Goal: Task Accomplishment & Management: Complete application form

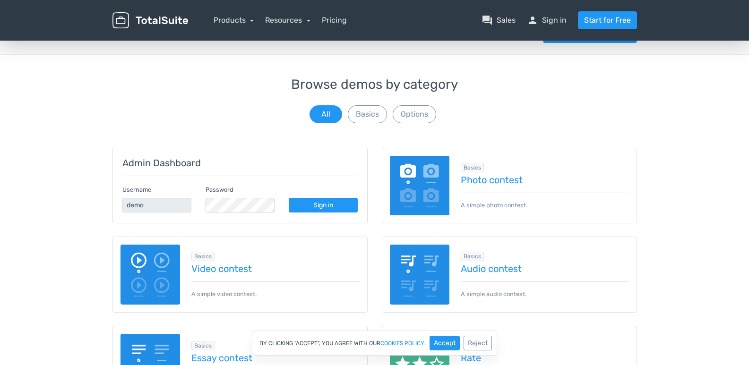
scroll to position [47, 0]
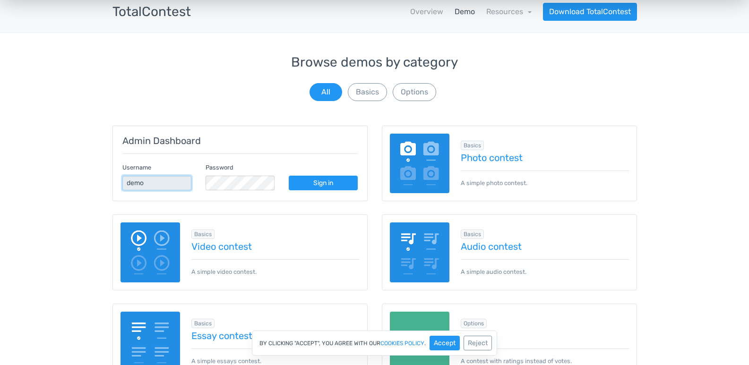
click at [149, 181] on input "demo" at bounding box center [156, 183] width 69 height 15
click at [310, 180] on link "Sign in" at bounding box center [323, 183] width 69 height 15
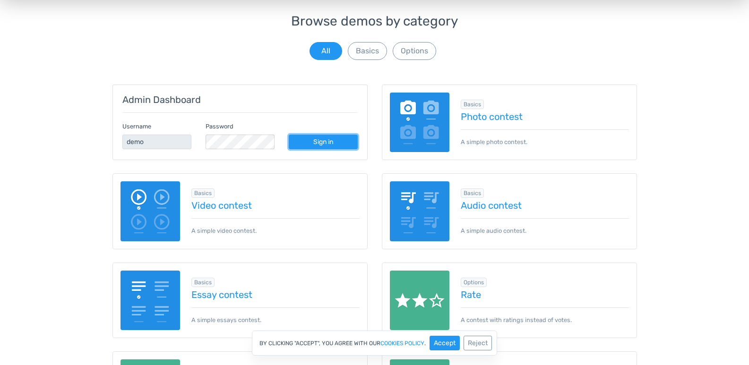
scroll to position [142, 0]
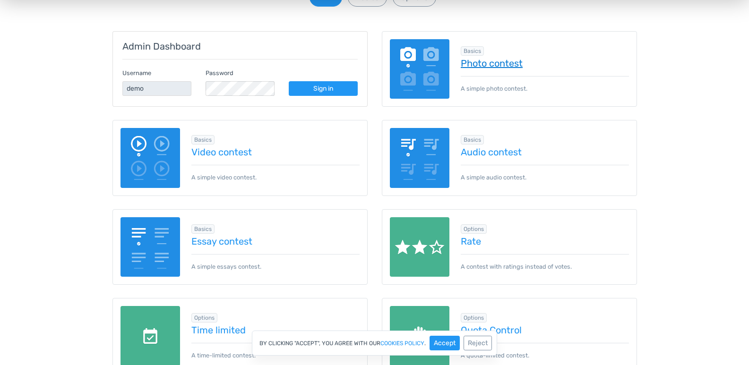
click at [484, 58] on link "Photo contest" at bounding box center [545, 63] width 168 height 10
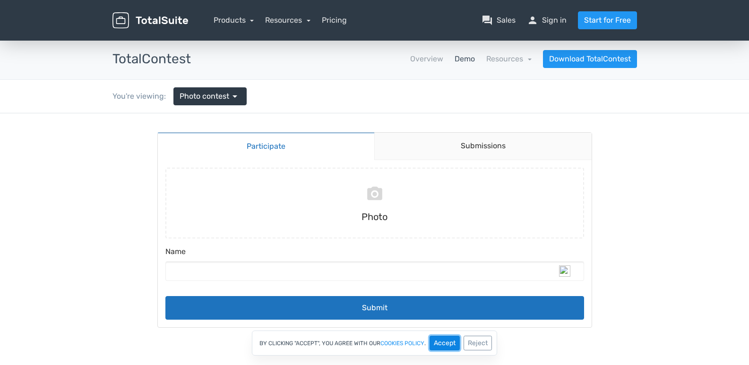
click at [447, 346] on button "Accept" at bounding box center [444, 343] width 30 height 15
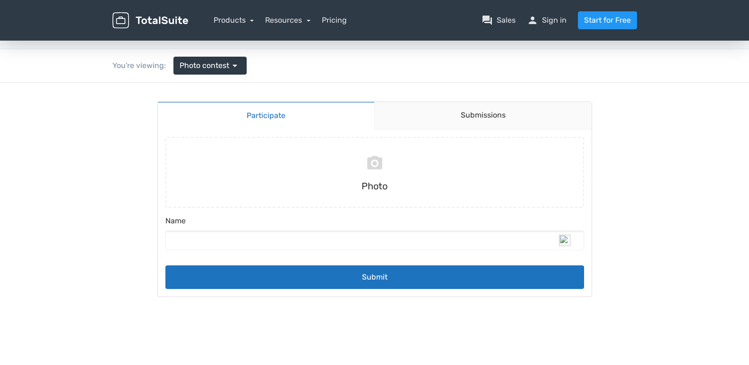
scroll to position [47, 0]
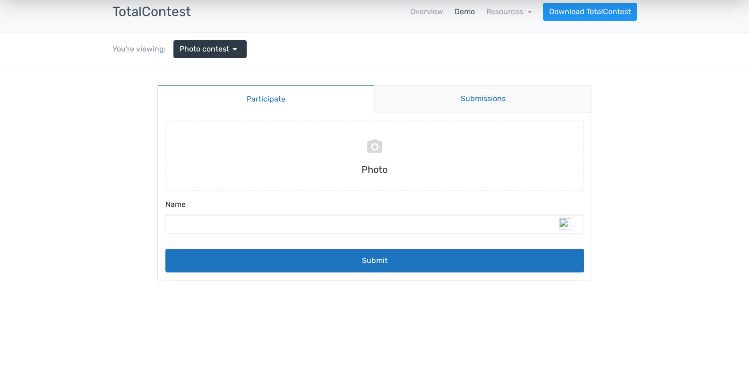
click at [470, 92] on link "Submissions" at bounding box center [482, 99] width 217 height 27
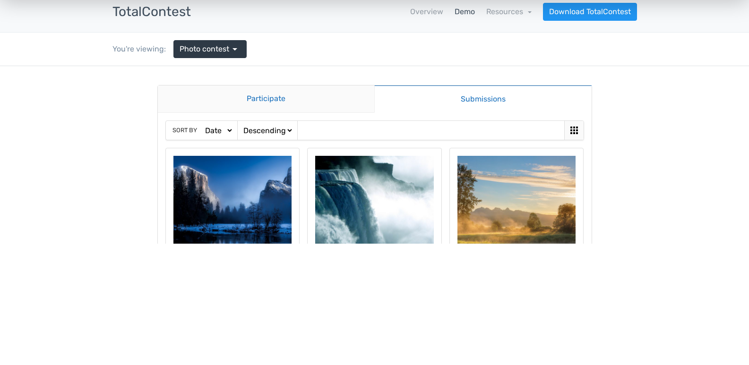
click at [240, 97] on link "Participate" at bounding box center [266, 99] width 217 height 27
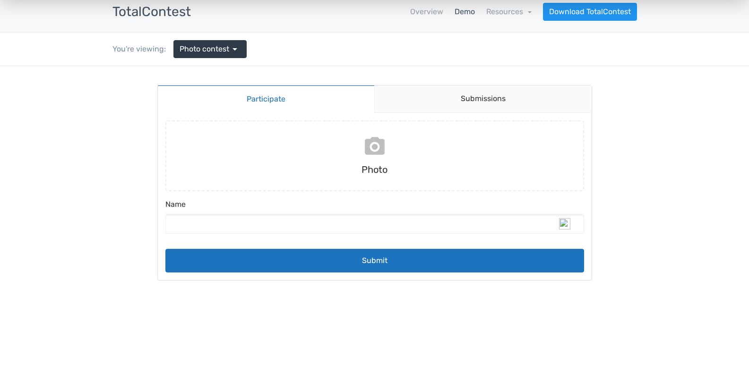
click at [373, 155] on input "file" at bounding box center [375, 155] width 426 height 71
type input "C:\fakepath\Screenshot (2).png"
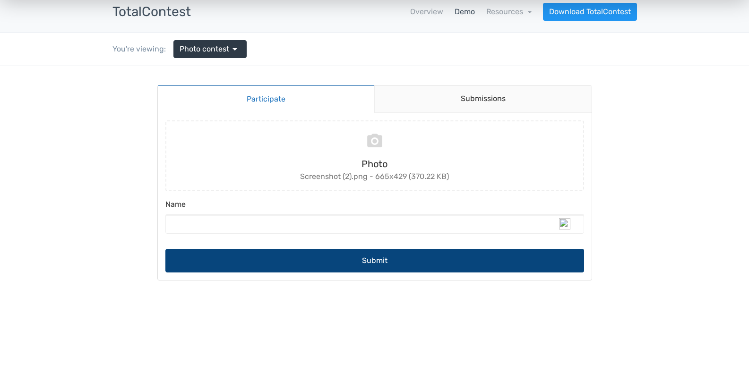
click at [378, 268] on button "Submit" at bounding box center [374, 261] width 419 height 24
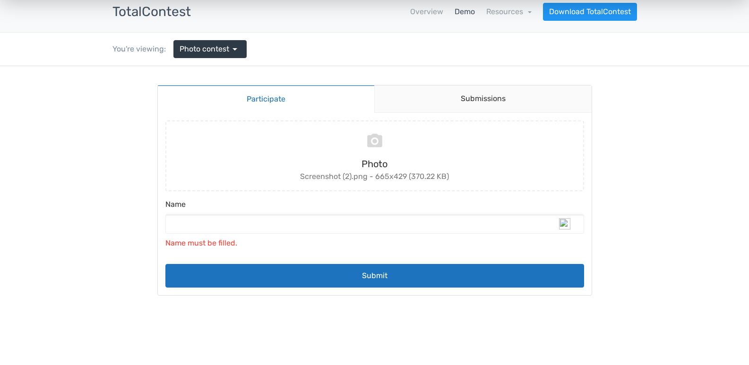
click at [201, 213] on label "Name" at bounding box center [374, 206] width 419 height 15
click at [201, 214] on input "Name" at bounding box center [374, 224] width 419 height 20
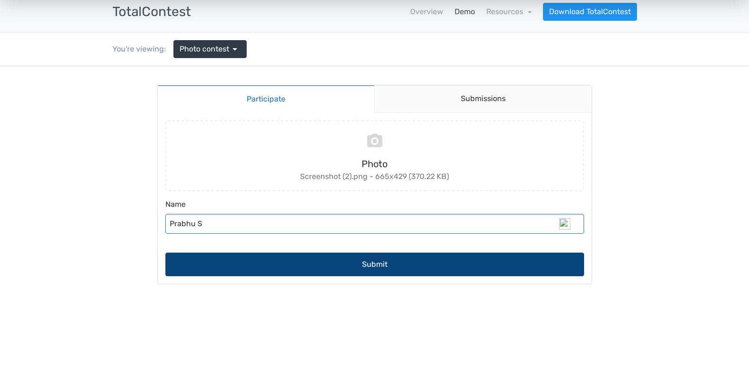
type input "Prabhu S"
click at [379, 266] on button "Submit" at bounding box center [374, 265] width 419 height 24
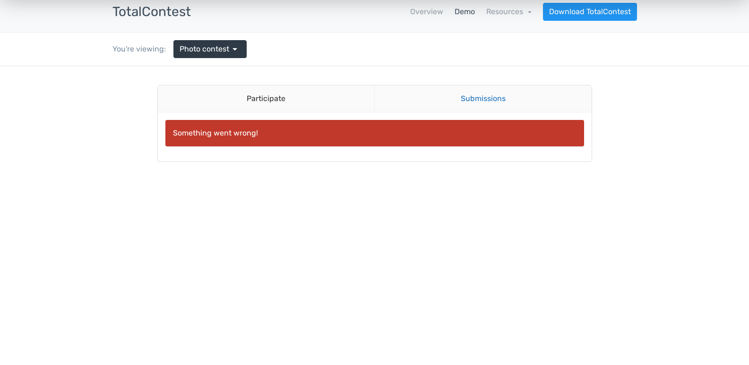
click at [479, 100] on link "Submissions" at bounding box center [482, 99] width 217 height 27
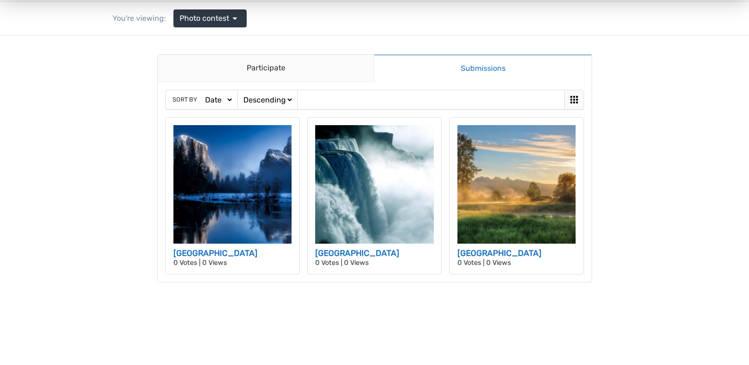
scroll to position [94, 0]
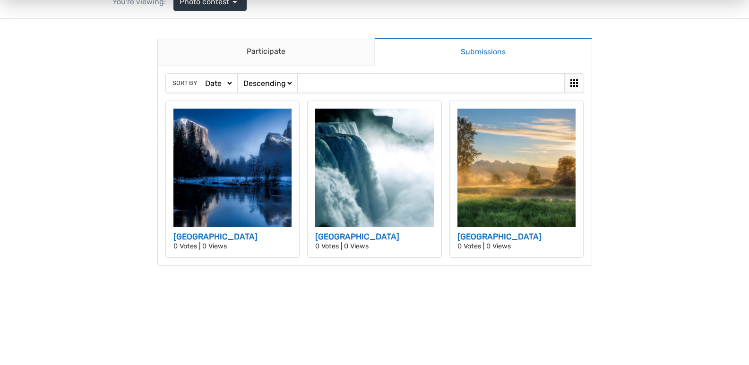
click at [265, 86] on select "Ascending Descending" at bounding box center [267, 83] width 52 height 10
select select "https://demos.totalsuite.net/totalcontest/contest/photo-contest/submissions/?ci…"
click at [241, 78] on select "Ascending Descending" at bounding box center [267, 83] width 52 height 10
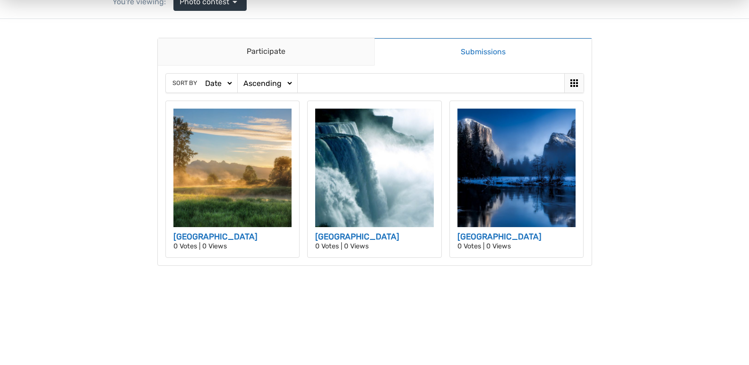
click at [220, 82] on select "Date Views Votes Title" at bounding box center [218, 83] width 30 height 10
click at [281, 87] on select "Ascending Descending" at bounding box center [267, 83] width 52 height 10
click at [28, 170] on body "Participate Submissions Participate Submissions Sort by Date Views Votes Title …" at bounding box center [374, 161] width 749 height 285
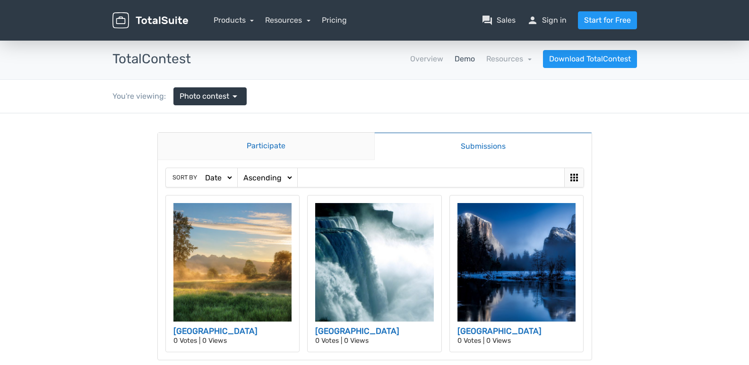
click at [250, 146] on link "Participate" at bounding box center [266, 146] width 217 height 27
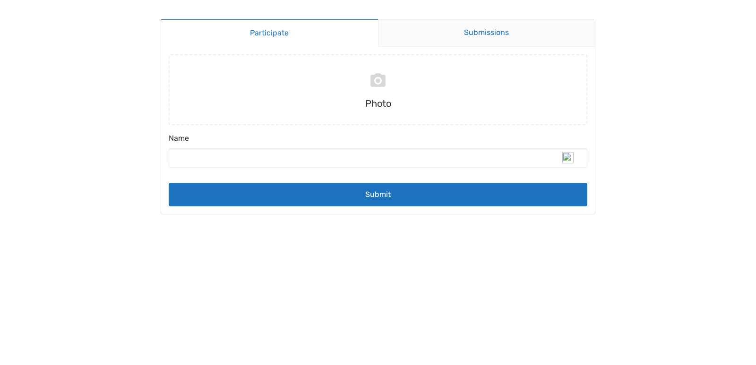
click at [454, 31] on link "Submissions" at bounding box center [486, 32] width 217 height 27
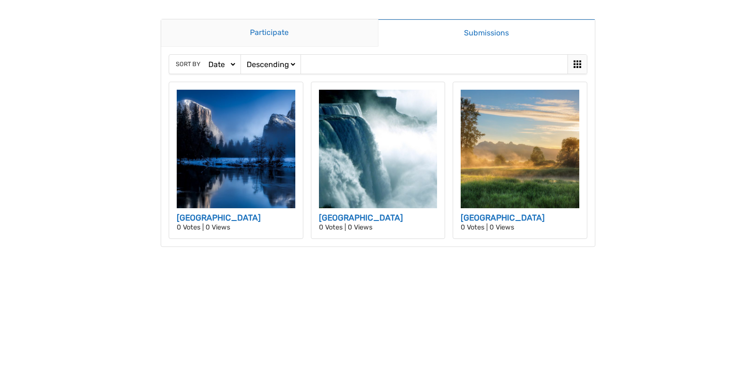
click at [300, 34] on link "Participate" at bounding box center [269, 32] width 217 height 27
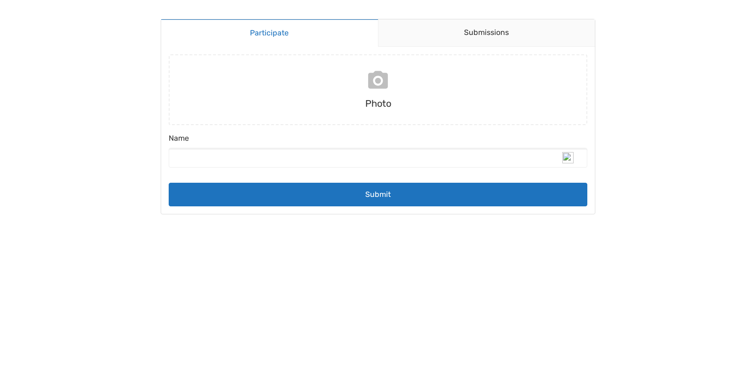
click at [379, 99] on input "file" at bounding box center [378, 89] width 426 height 71
type input "C:\fakepath\Screenshot (2).png"
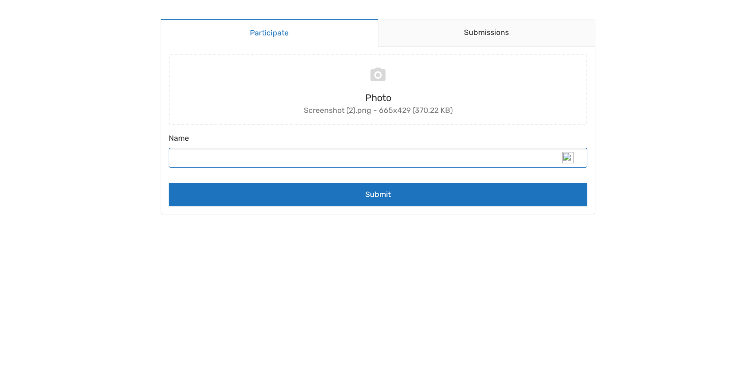
click at [291, 161] on input "Name" at bounding box center [378, 158] width 419 height 20
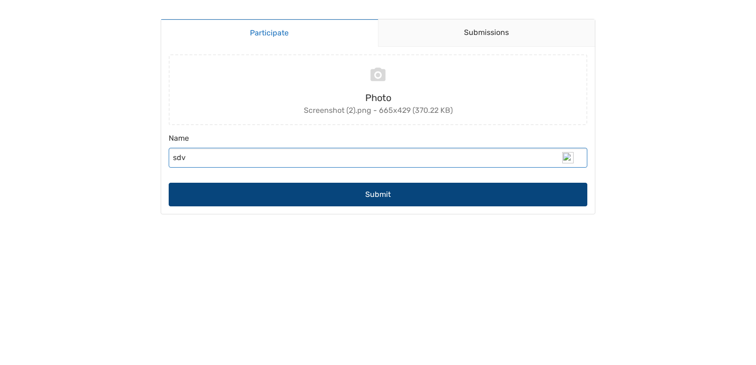
type input "sdv"
click at [382, 201] on button "Submit" at bounding box center [378, 195] width 419 height 24
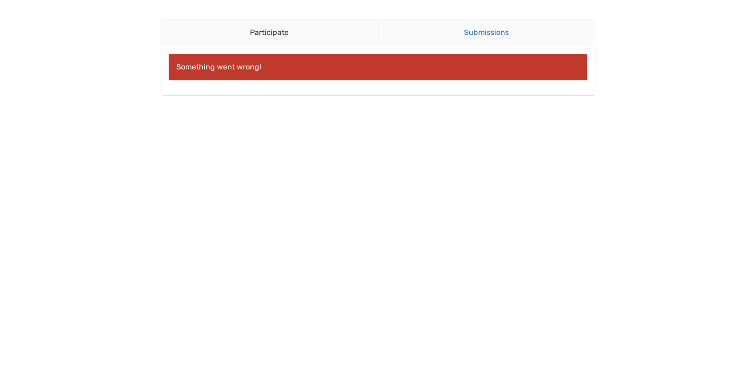
click at [479, 30] on link "Submissions" at bounding box center [486, 32] width 217 height 27
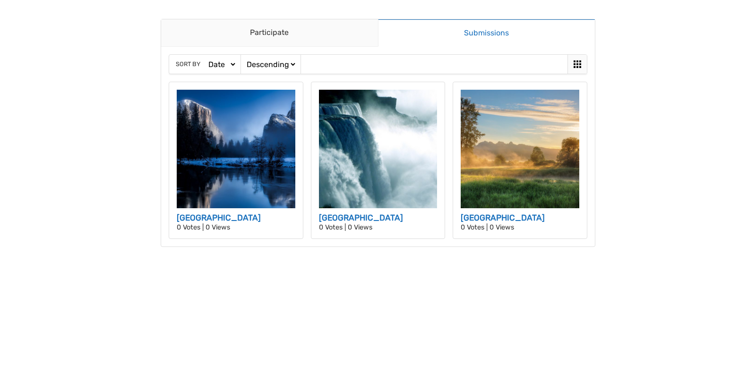
click at [221, 65] on select "Date Views Votes Title" at bounding box center [221, 65] width 30 height 10
click at [247, 65] on select "Ascending Descending" at bounding box center [271, 65] width 52 height 10
click at [227, 65] on select "Date Views Votes Title" at bounding box center [221, 65] width 30 height 10
select select "https://demos.totalsuite.net/totalcontest/contest/photo-contest/submissions/?ci…"
click at [206, 60] on select "Date Views Votes Title" at bounding box center [221, 65] width 30 height 10
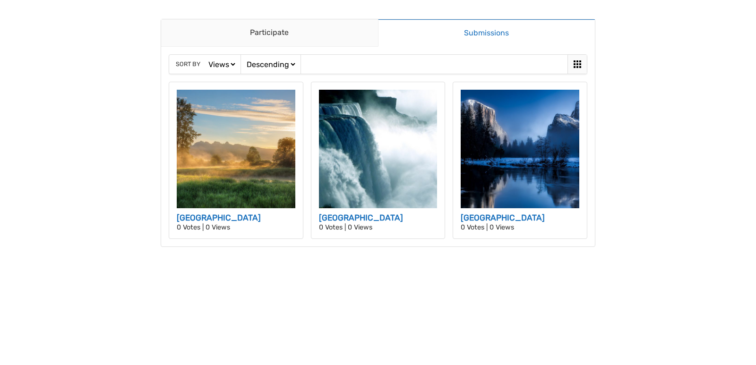
click at [222, 66] on select "Date Views Votes Title" at bounding box center [221, 65] width 30 height 10
select select "https://demos.totalsuite.net/totalcontest/contest/photo-contest/submissions/?ci…"
click at [206, 60] on select "Date Views Votes Title" at bounding box center [221, 65] width 30 height 10
click at [224, 67] on select "Date Views Votes Title" at bounding box center [221, 65] width 30 height 10
select select "https://demos.totalsuite.net/totalcontest/contest/photo-contest/submissions/?ci…"
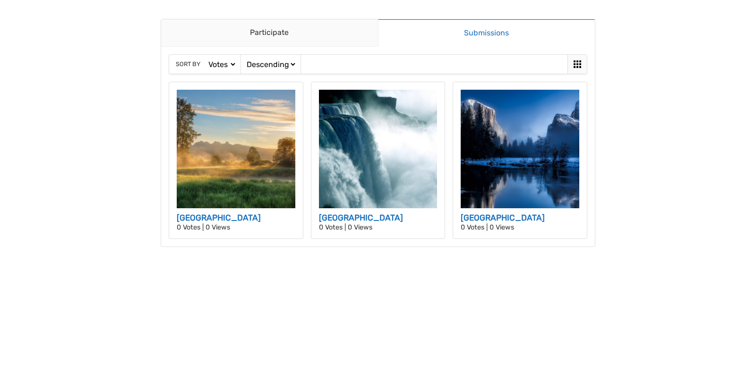
click at [206, 60] on select "Date Views Votes Title" at bounding box center [221, 65] width 30 height 10
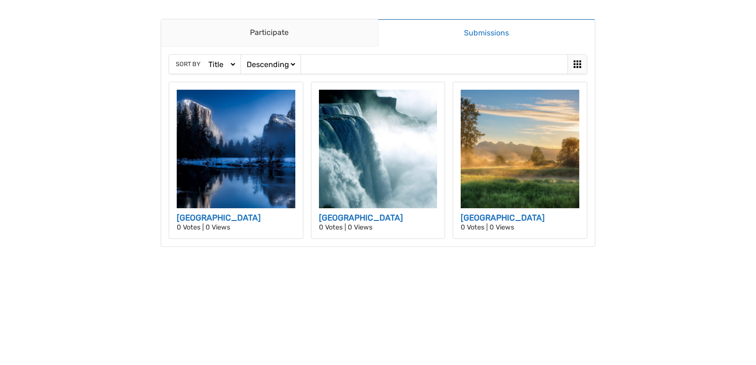
click at [261, 69] on select "Ascending Descending" at bounding box center [271, 65] width 52 height 10
select select "https://demos.totalsuite.net/totalcontest/contest/photo-contest/submissions/?ci…"
click at [245, 60] on select "Ascending Descending" at bounding box center [271, 65] width 52 height 10
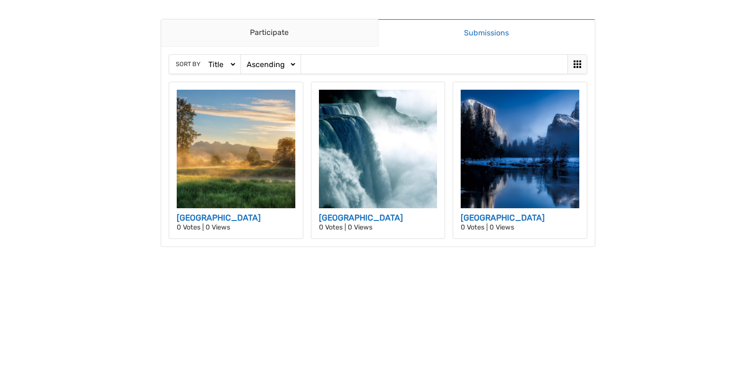
click at [222, 64] on select "Date Views Votes Title" at bounding box center [221, 65] width 30 height 10
click at [129, 115] on body "Participate Submissions Participate Submissions Sort by Date Views Votes Title …" at bounding box center [378, 182] width 756 height 365
click at [580, 58] on div at bounding box center [576, 64] width 19 height 19
click at [574, 61] on icon at bounding box center [578, 64] width 8 height 8
click at [584, 64] on div at bounding box center [576, 64] width 19 height 19
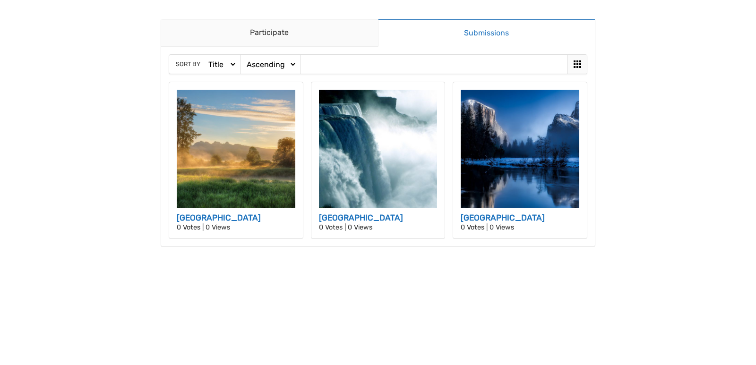
click at [579, 64] on icon at bounding box center [577, 64] width 11 height 11
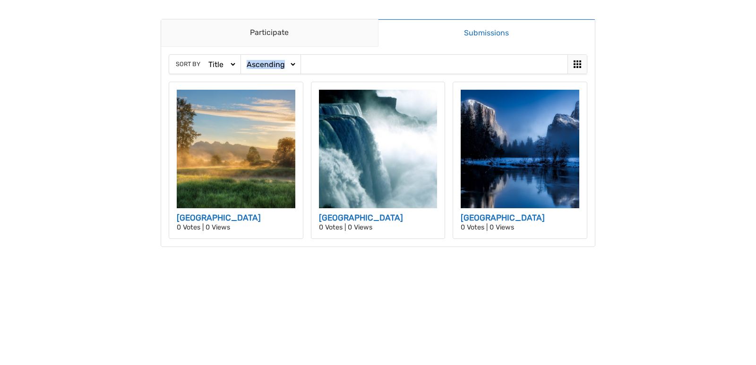
click at [579, 64] on icon at bounding box center [577, 64] width 11 height 11
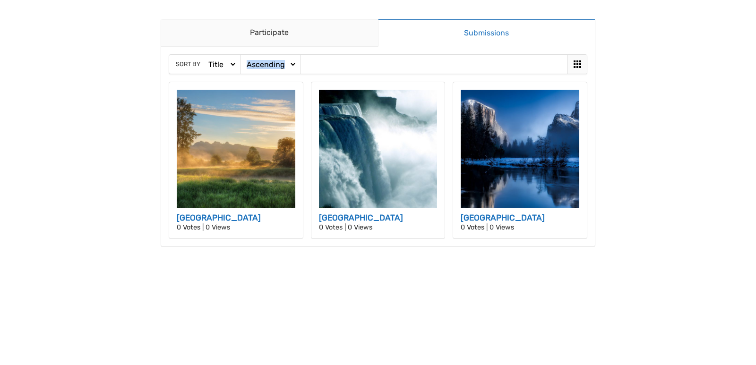
click at [579, 64] on icon at bounding box center [577, 64] width 11 height 11
click at [492, 39] on link "Submissions" at bounding box center [486, 33] width 217 height 28
click at [269, 19] on div "Participate Submissions Participate Submissions Sort by Date Views Votes Title …" at bounding box center [378, 133] width 435 height 228
click at [265, 26] on link "Participate" at bounding box center [269, 32] width 217 height 27
